Goal: Find specific page/section: Find specific page/section

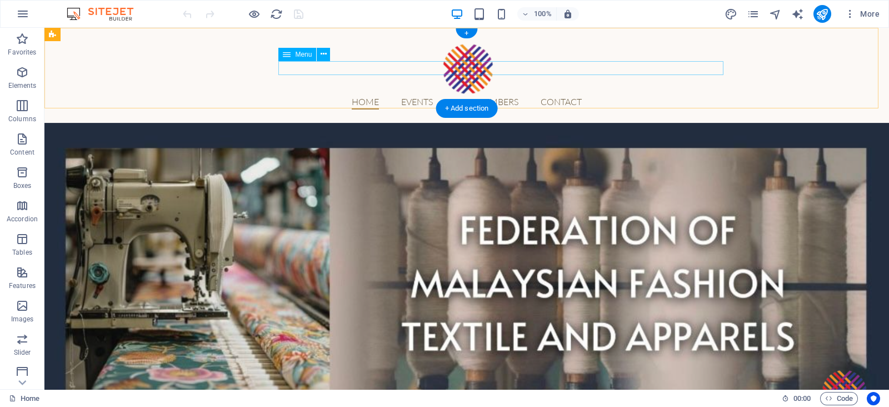
click at [448, 95] on nav "Home Events Our Members Contact" at bounding box center [467, 102] width 525 height 14
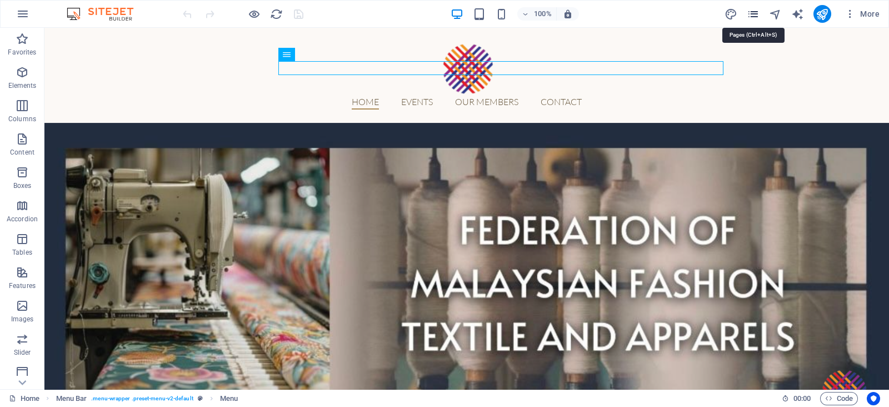
click at [753, 12] on icon "pages" at bounding box center [753, 14] width 13 height 13
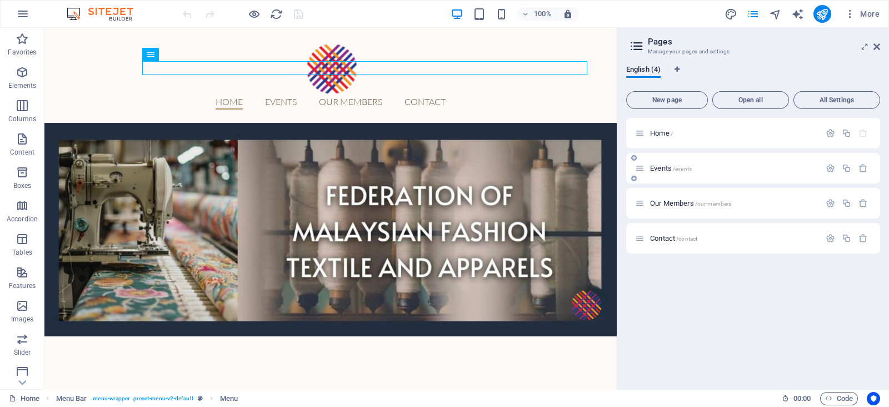
click at [669, 165] on span "Events /events" at bounding box center [671, 168] width 42 height 8
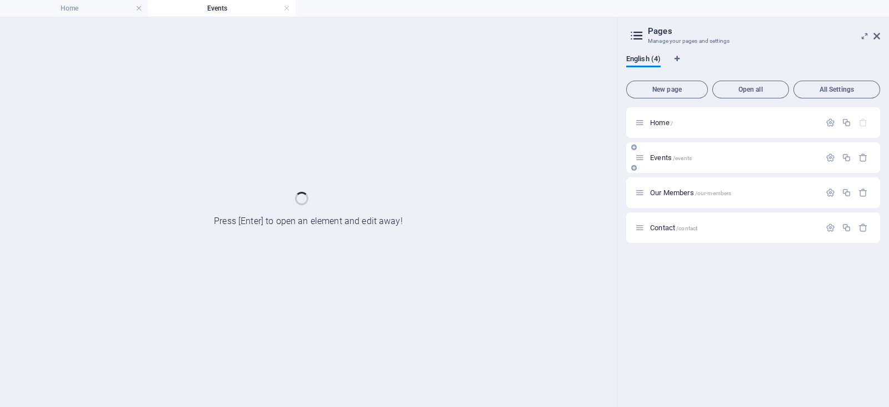
click at [669, 165] on div "Events /events" at bounding box center [754, 157] width 254 height 31
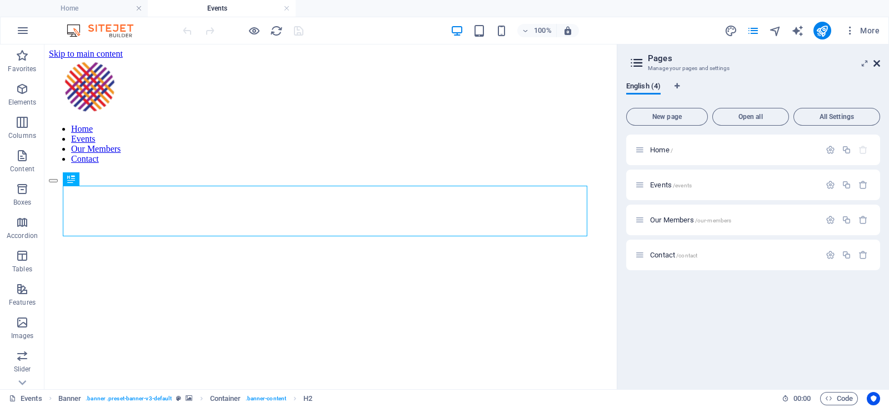
drag, startPoint x: 878, startPoint y: 60, endPoint x: 611, endPoint y: 93, distance: 268.8
click at [878, 60] on icon at bounding box center [877, 63] width 7 height 9
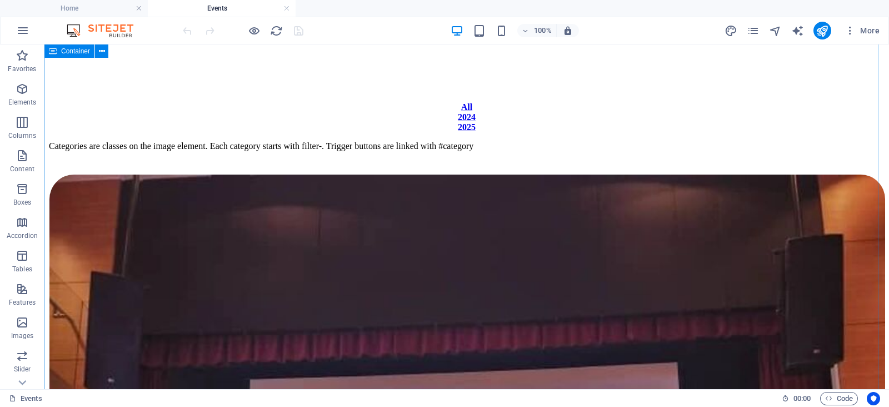
scroll to position [316, 0]
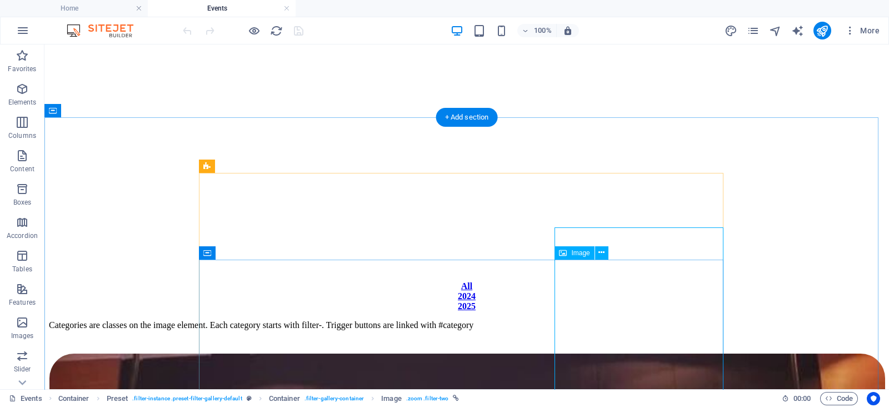
scroll to position [430, 0]
